Goal: Find specific page/section: Find specific page/section

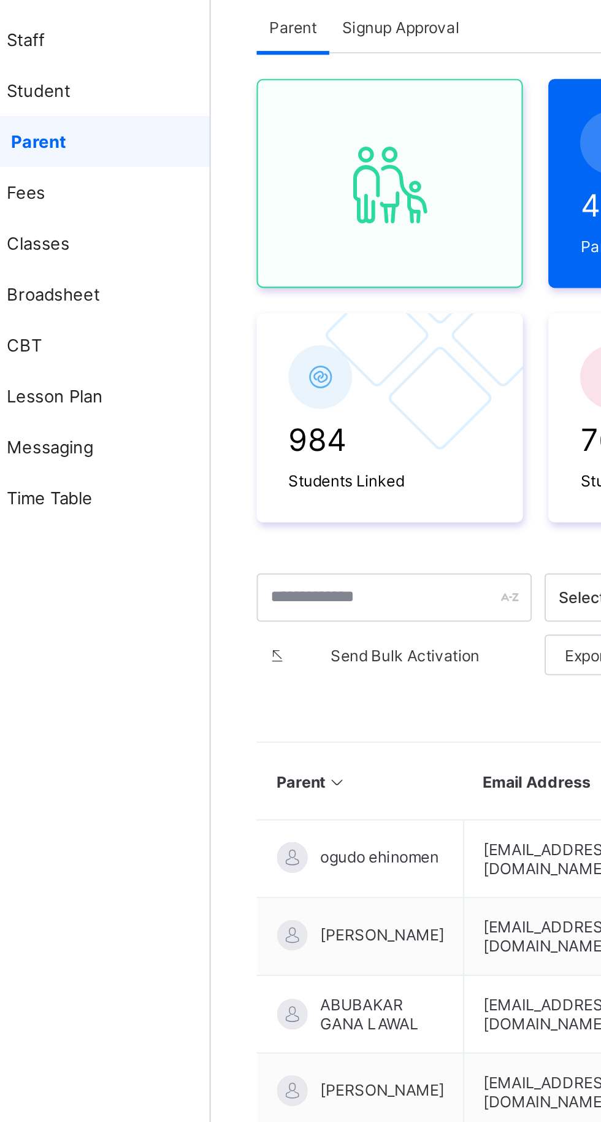
click at [75, 126] on span "Student" at bounding box center [98, 123] width 98 height 10
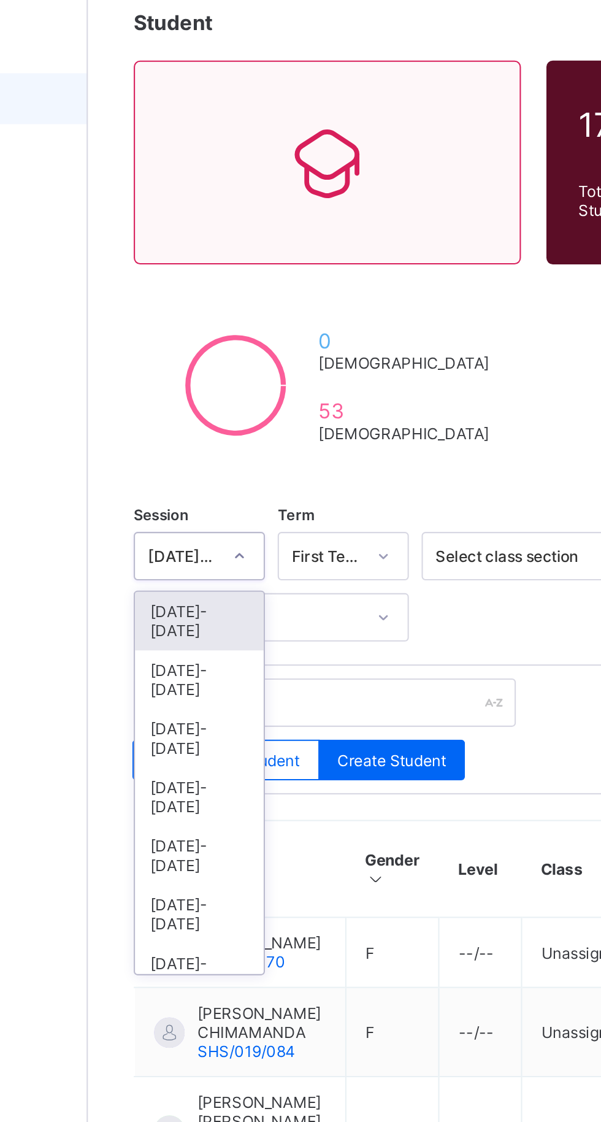
click at [196, 388] on div "[DATE]-[DATE]" at bounding box center [201, 402] width 62 height 28
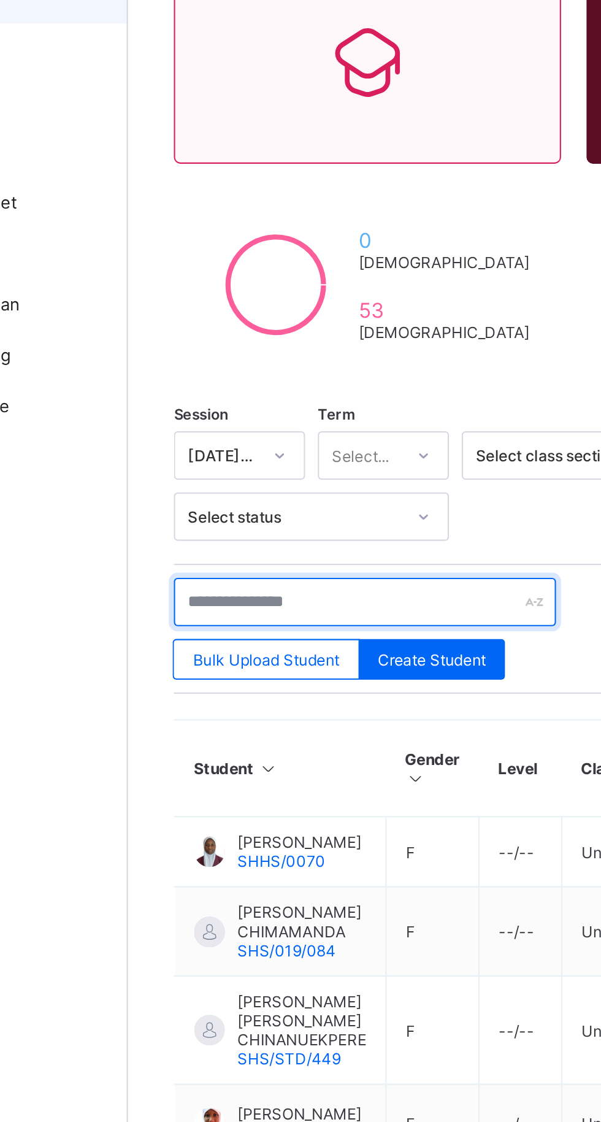
click at [264, 410] on input "text" at bounding box center [261, 413] width 184 height 23
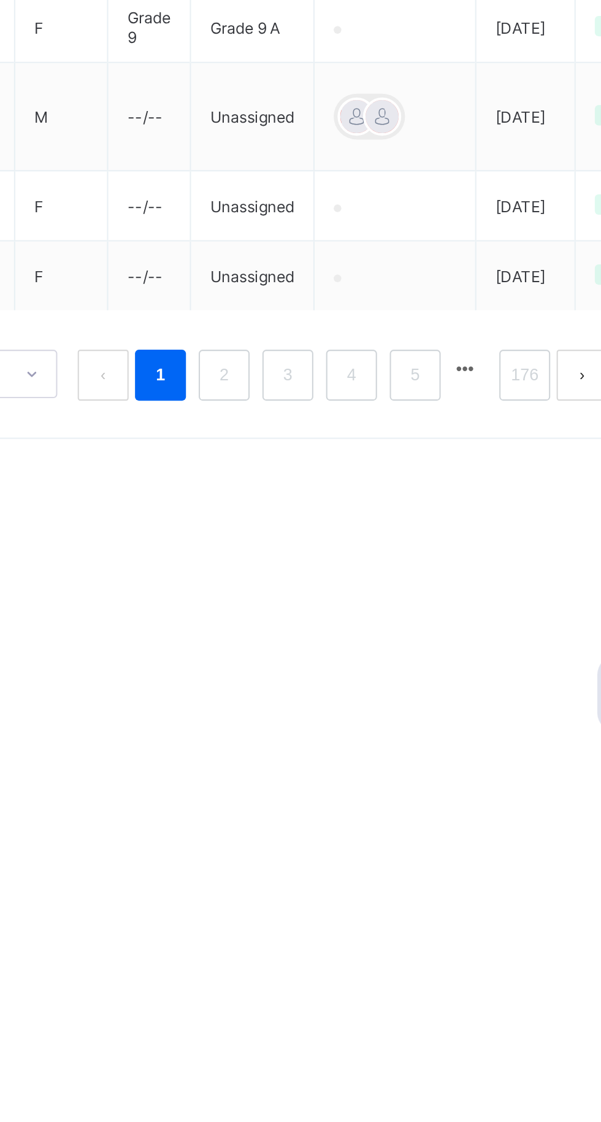
click at [434, 952] on link "4" at bounding box center [434, 944] width 12 height 16
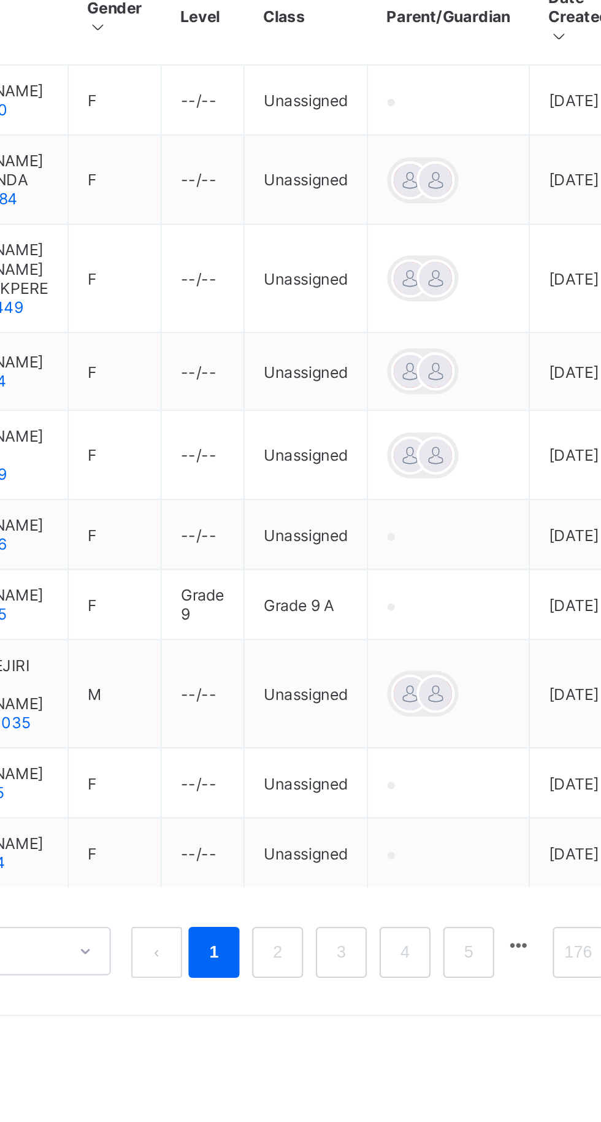
click at [372, 952] on link "2" at bounding box center [372, 944] width 12 height 16
